Goal: Task Accomplishment & Management: Use online tool/utility

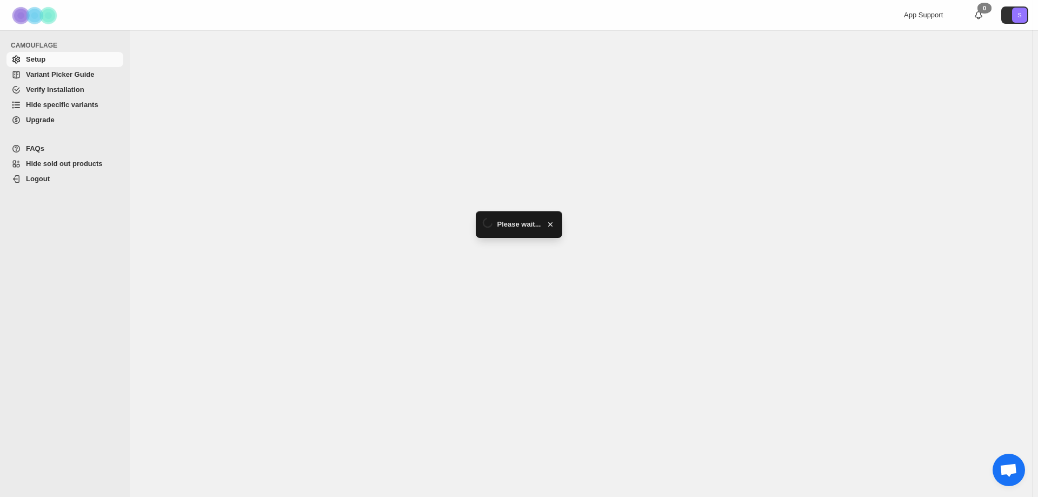
click at [61, 106] on span "Hide specific variants" at bounding box center [62, 105] width 72 height 8
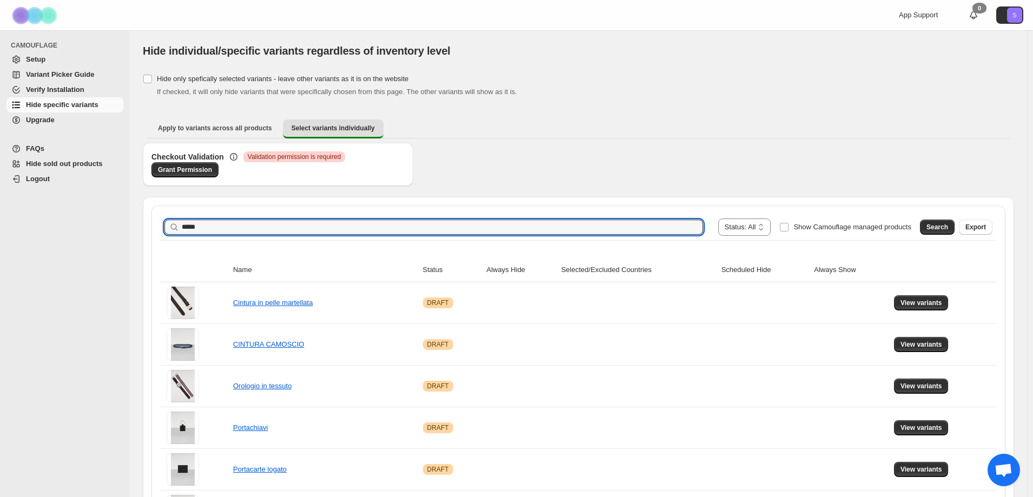
type input "*****"
click at [945, 229] on span "Search" at bounding box center [937, 227] width 22 height 9
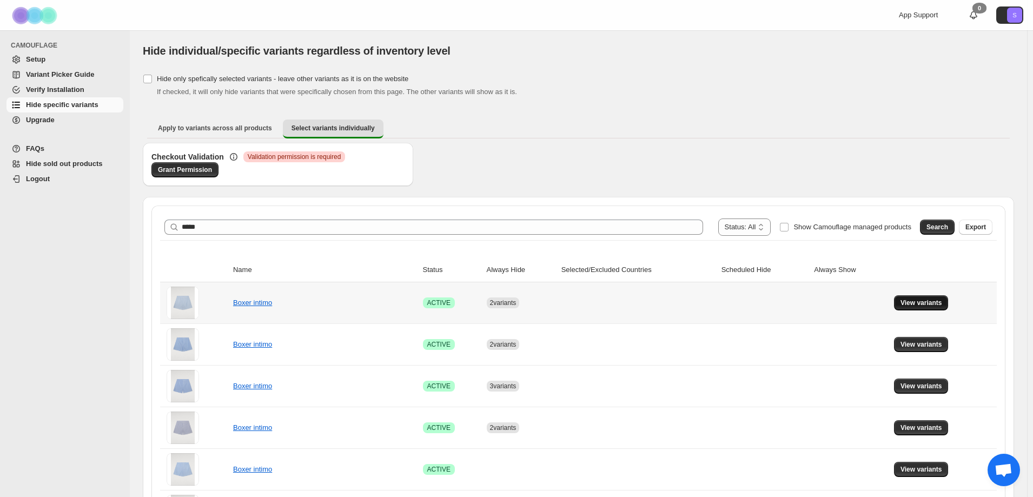
click at [911, 308] on button "View variants" at bounding box center [921, 302] width 55 height 15
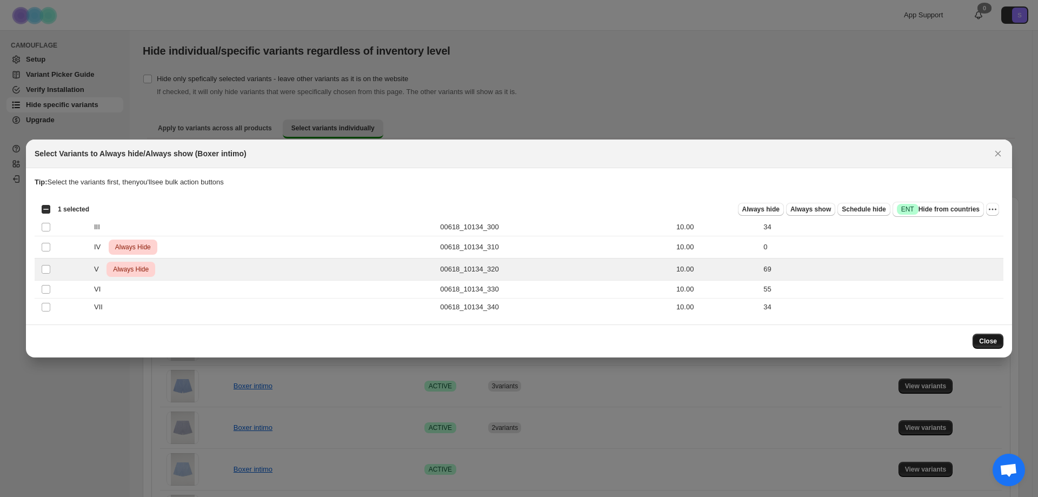
click at [991, 338] on span "Close" at bounding box center [988, 341] width 18 height 9
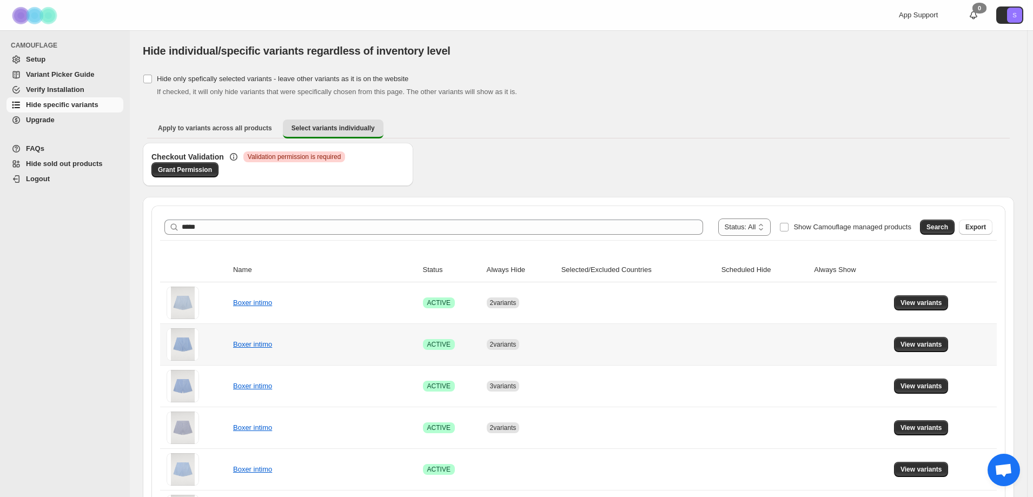
click at [899, 342] on td "View variants" at bounding box center [944, 344] width 106 height 42
click at [908, 342] on span "View variants" at bounding box center [921, 344] width 42 height 9
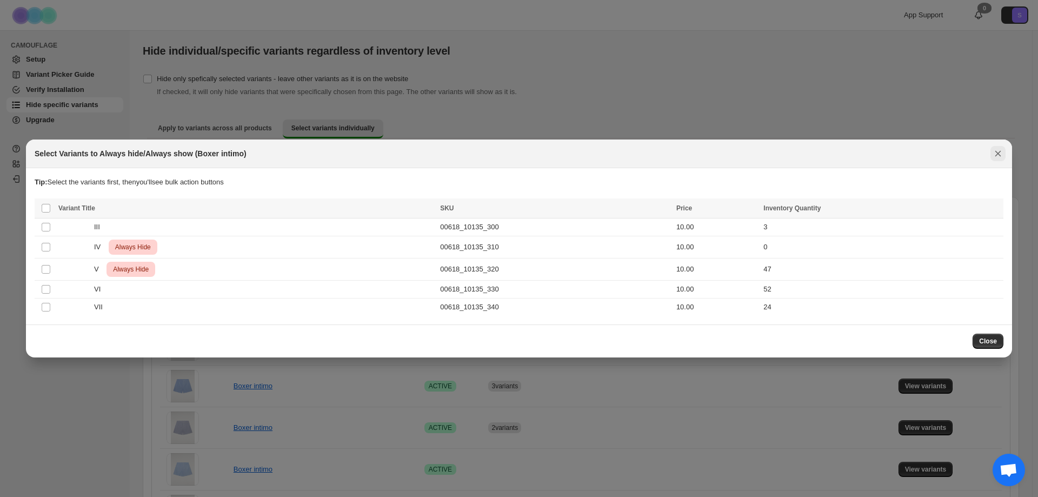
click at [997, 150] on icon "Close" at bounding box center [998, 153] width 11 height 11
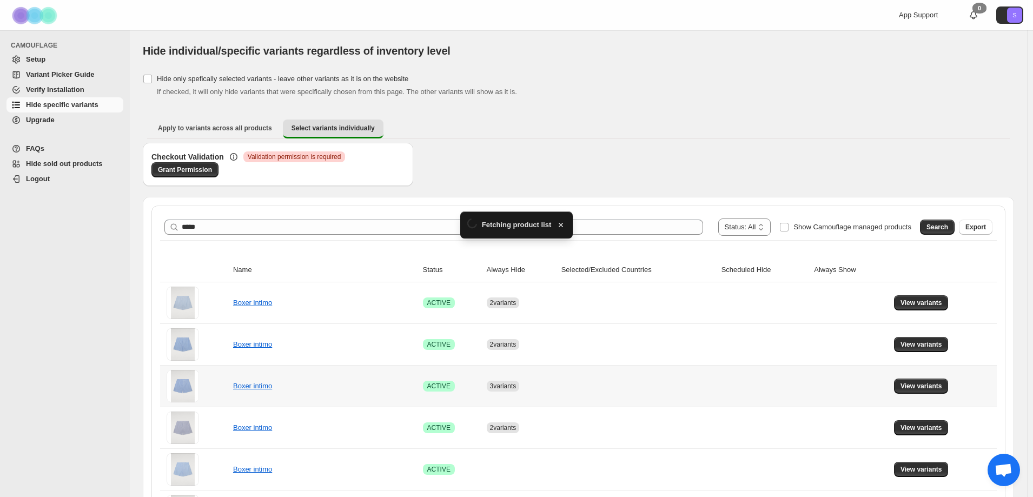
click at [939, 378] on td "View variants" at bounding box center [944, 386] width 106 height 42
click at [938, 383] on span "View variants" at bounding box center [921, 386] width 42 height 9
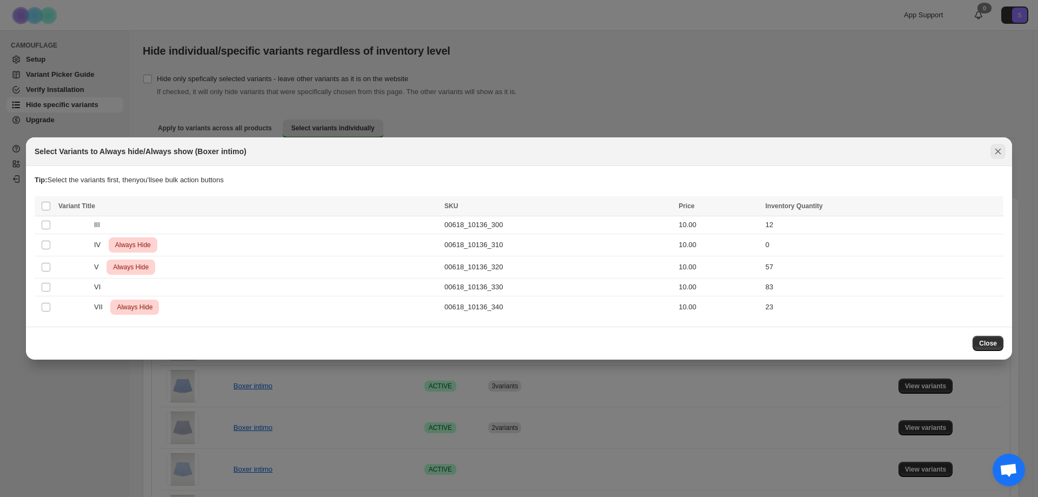
click at [999, 150] on icon "Close" at bounding box center [999, 152] width 6 height 6
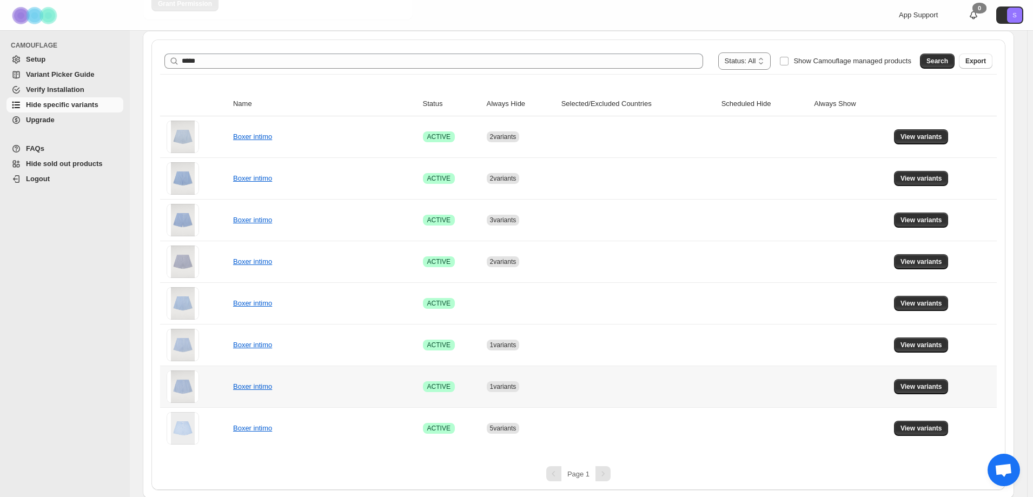
scroll to position [168, 0]
